Goal: Task Accomplishment & Management: Use online tool/utility

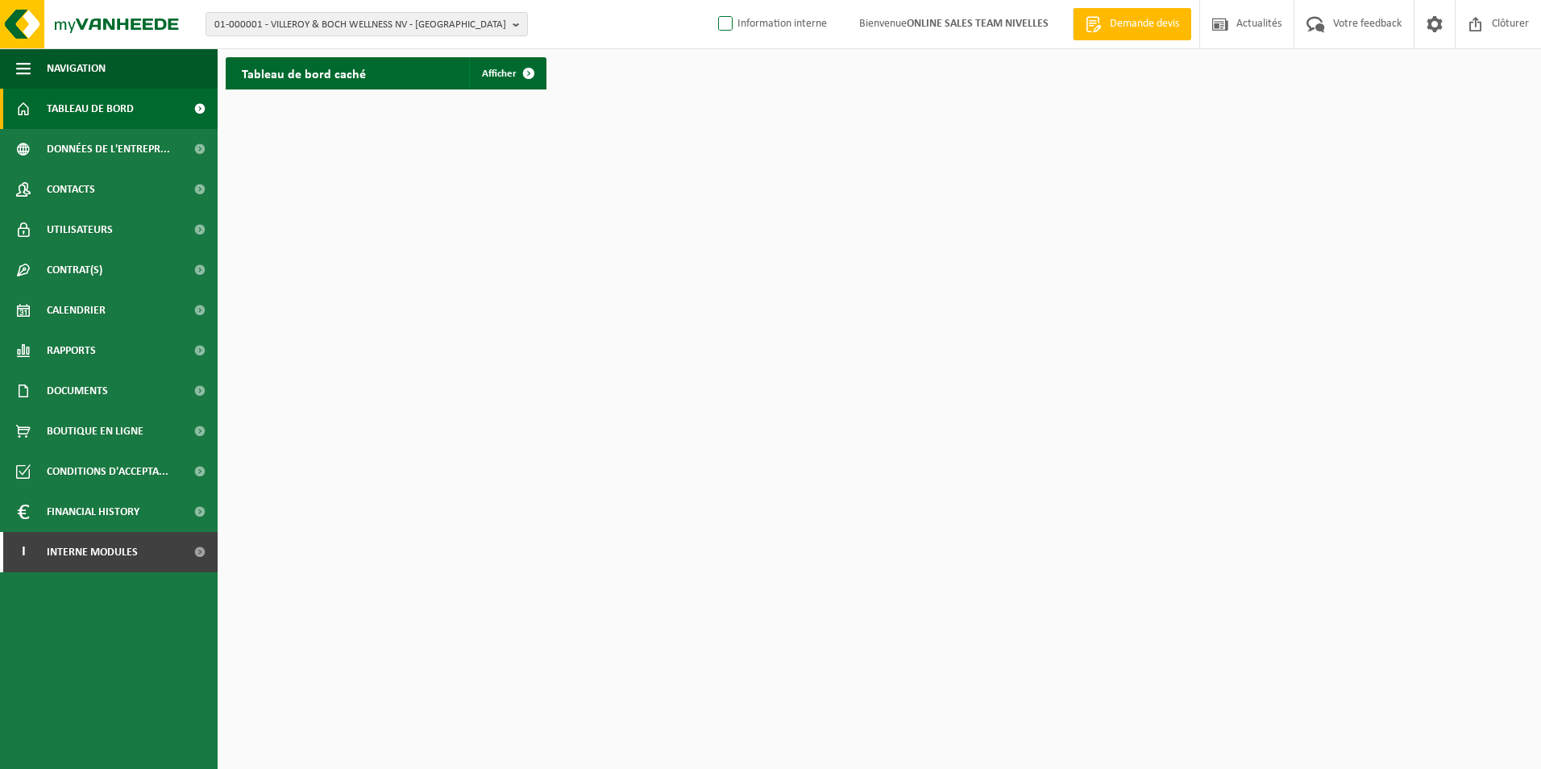
click at [721, 31] on label "Information interne" at bounding box center [771, 24] width 112 height 24
click at [712, 0] on input "Information interne" at bounding box center [711, -1] width 1 height 1
checkbox input "true"
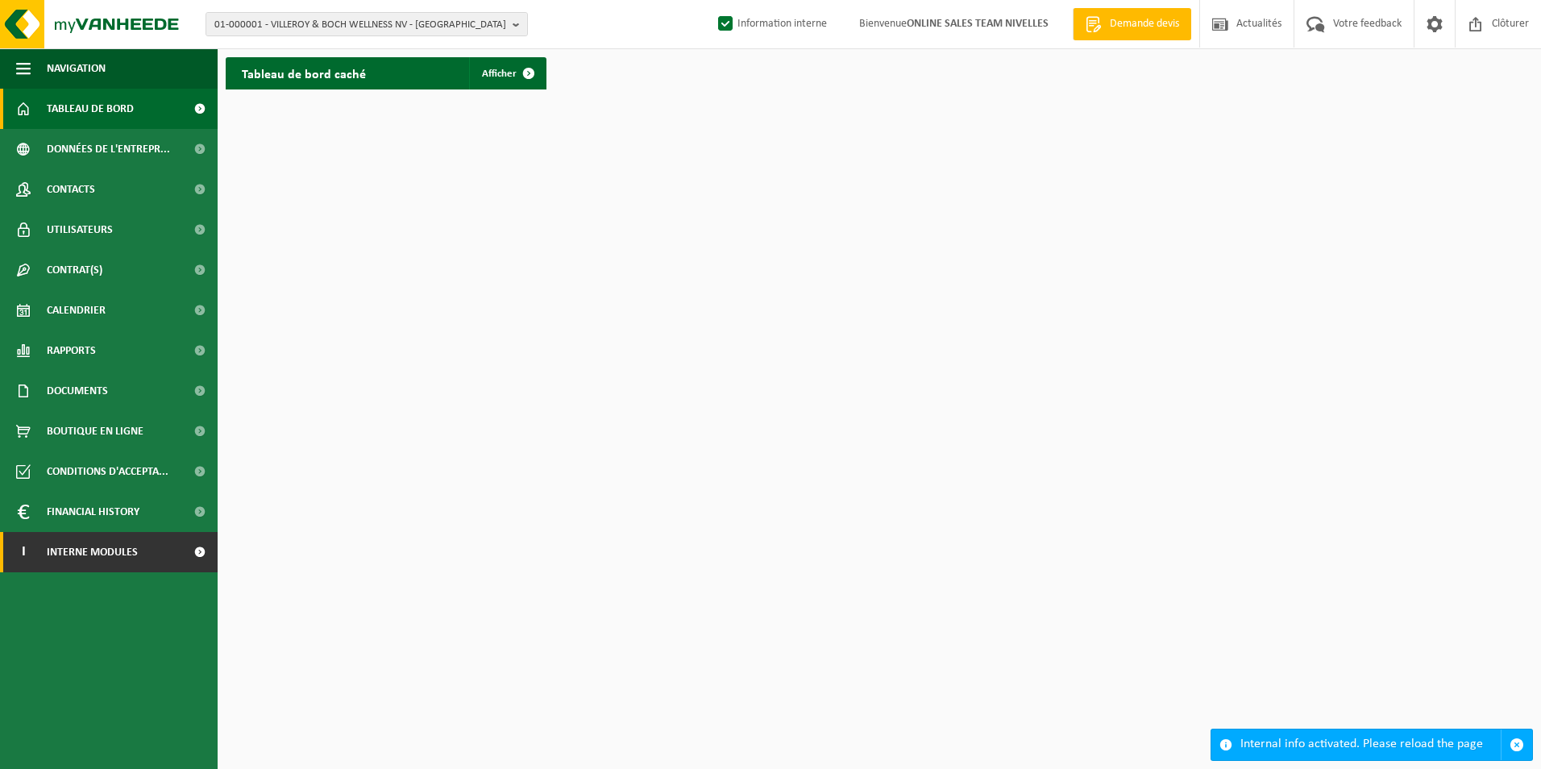
click at [121, 545] on span "Interne modules" at bounding box center [92, 552] width 91 height 40
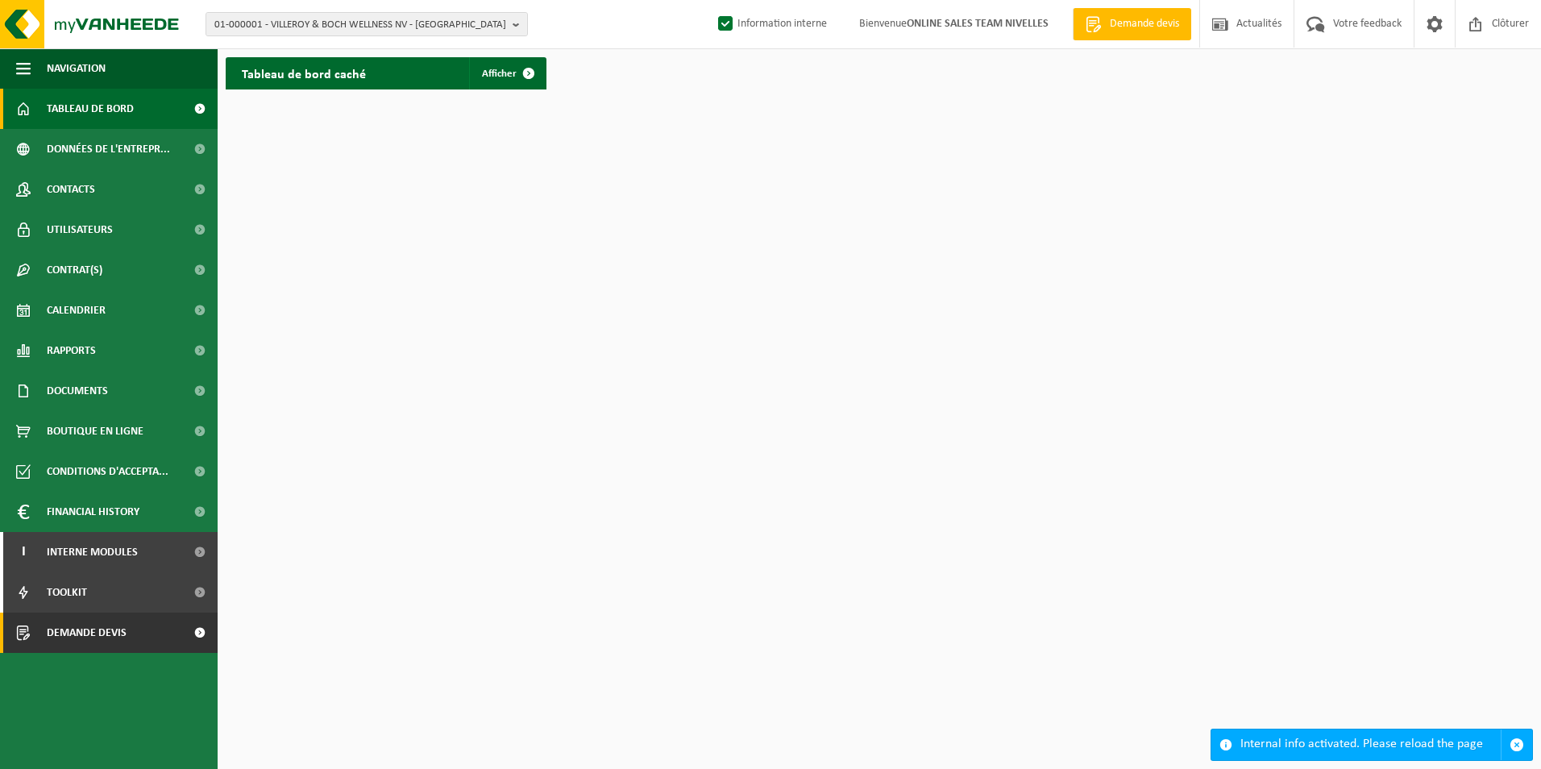
click at [156, 638] on link "Demande devis" at bounding box center [109, 632] width 218 height 40
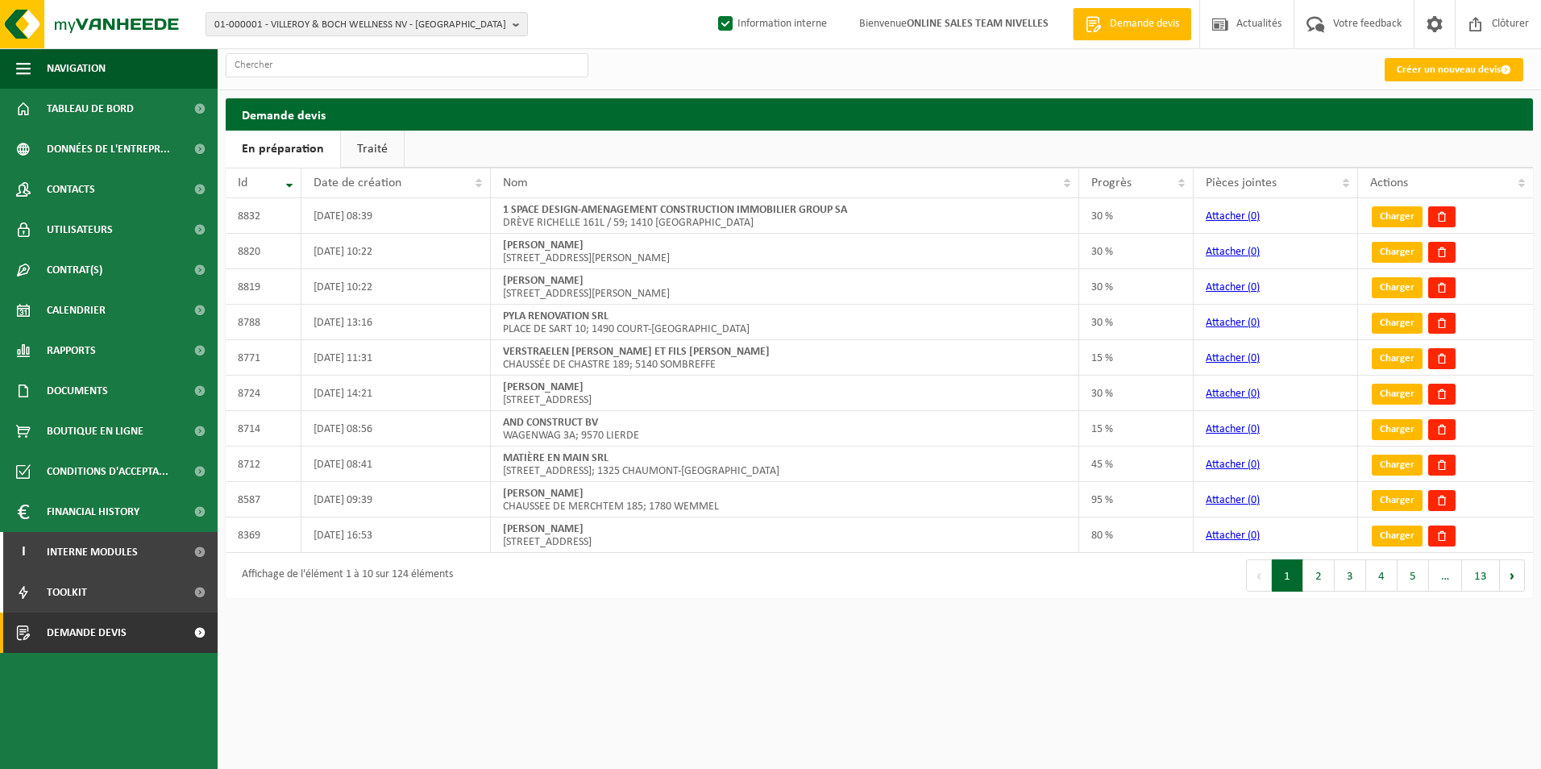
click at [387, 147] on link "Traité" at bounding box center [372, 149] width 63 height 37
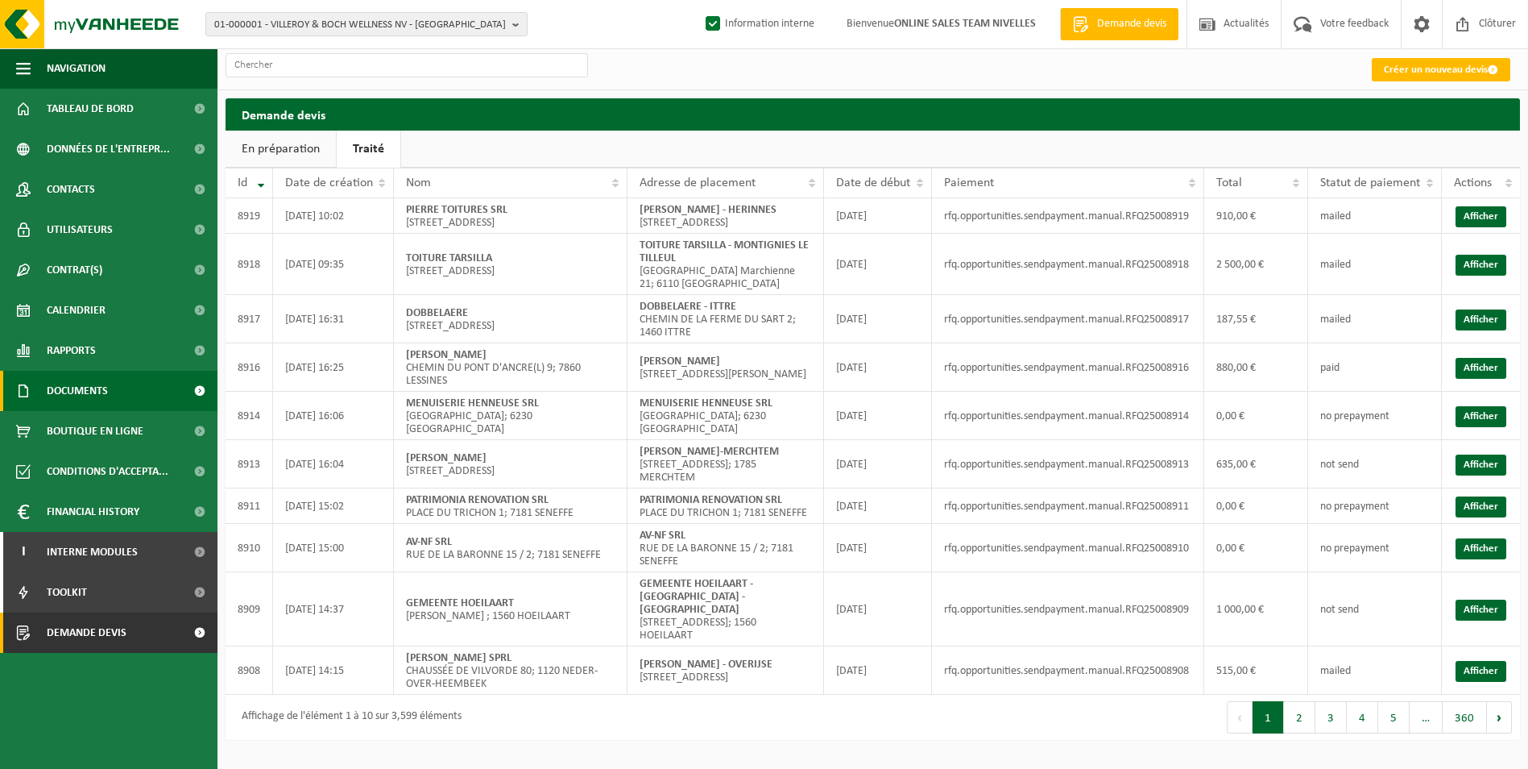
drag, startPoint x: 64, startPoint y: 383, endPoint x: 0, endPoint y: 380, distance: 64.5
click at [64, 383] on span "Documents" at bounding box center [77, 391] width 61 height 40
